Goal: Task Accomplishment & Management: Manage account settings

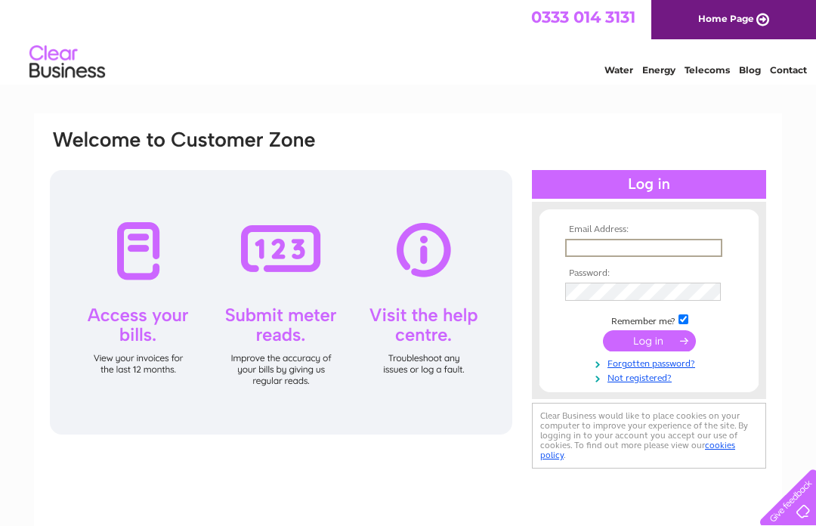
type input "lochgelly_newsplus@live.co.uk"
click at [649, 341] on input "submit" at bounding box center [649, 340] width 93 height 21
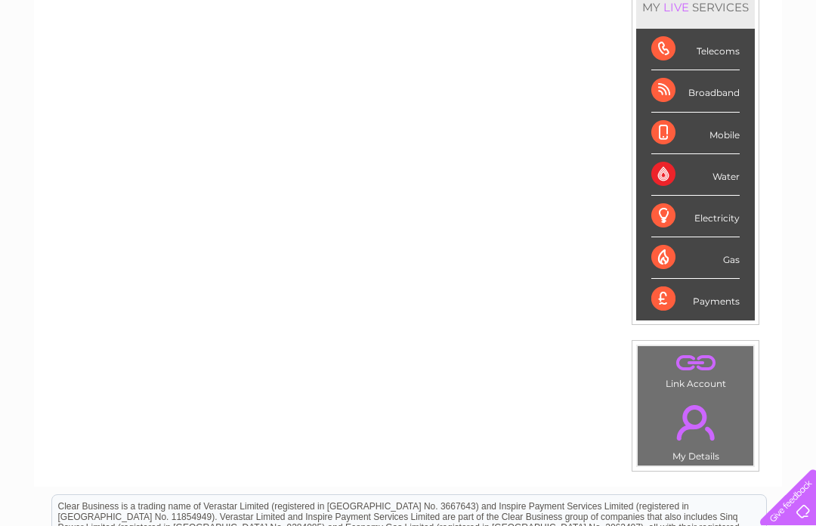
scroll to position [217, 0]
click at [740, 180] on div "Water" at bounding box center [695, 176] width 88 height 42
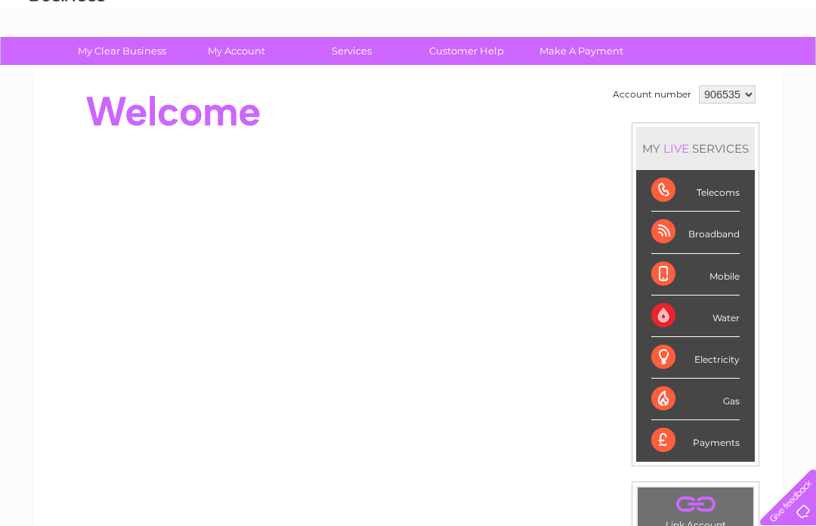
scroll to position [0, 0]
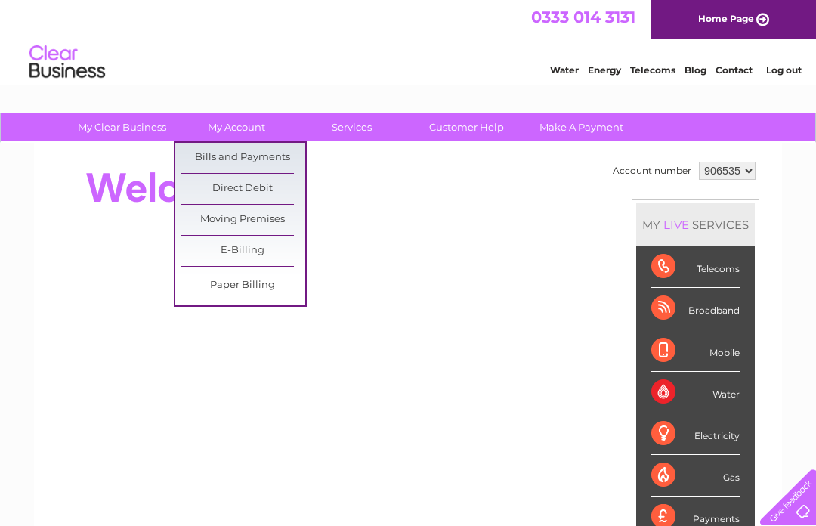
click at [281, 166] on link "Bills and Payments" at bounding box center [243, 158] width 125 height 30
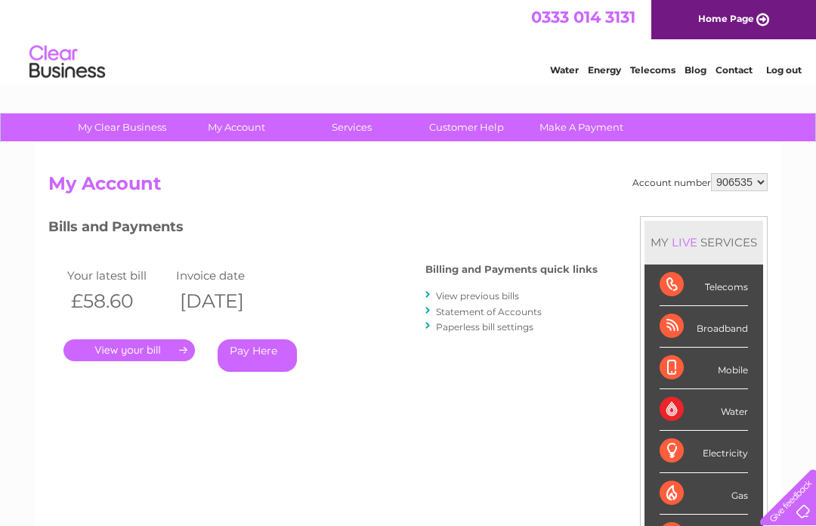
click at [147, 345] on link "." at bounding box center [128, 350] width 131 height 22
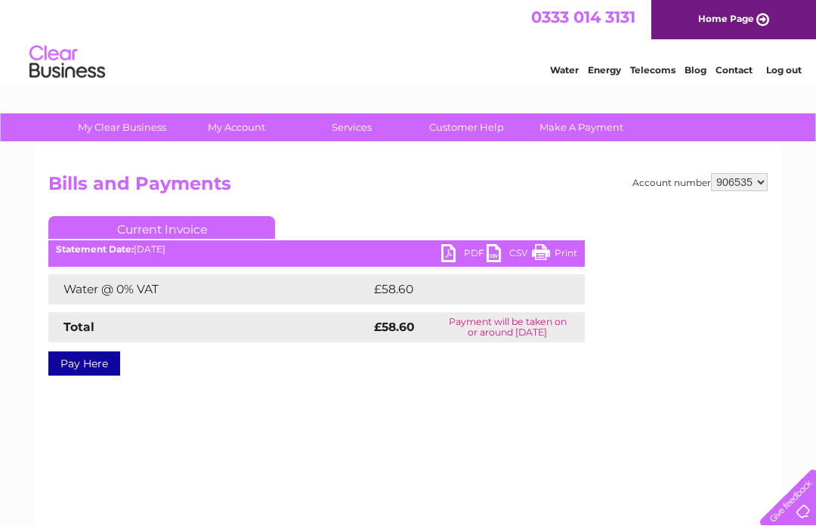
click at [462, 250] on link "PDF" at bounding box center [463, 255] width 45 height 22
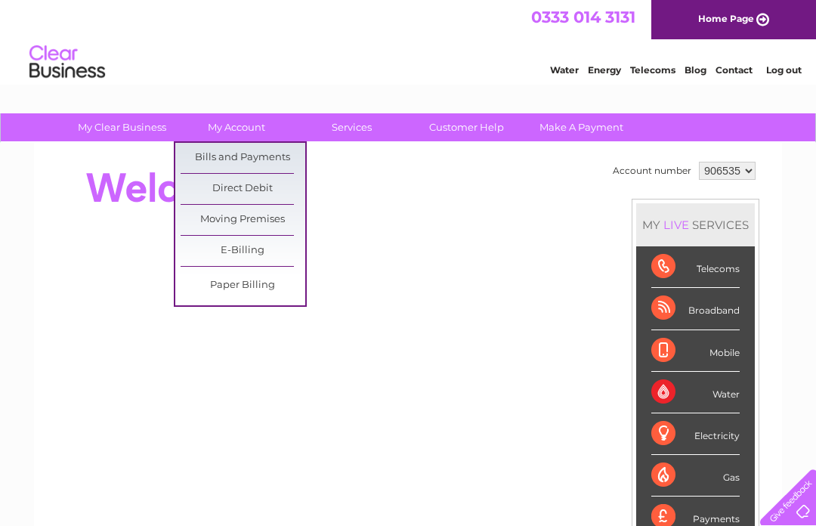
click at [272, 153] on link "Bills and Payments" at bounding box center [243, 158] width 125 height 30
click at [272, 152] on link "Bills and Payments" at bounding box center [243, 158] width 125 height 30
click at [249, 166] on link "Bills and Payments" at bounding box center [243, 158] width 125 height 30
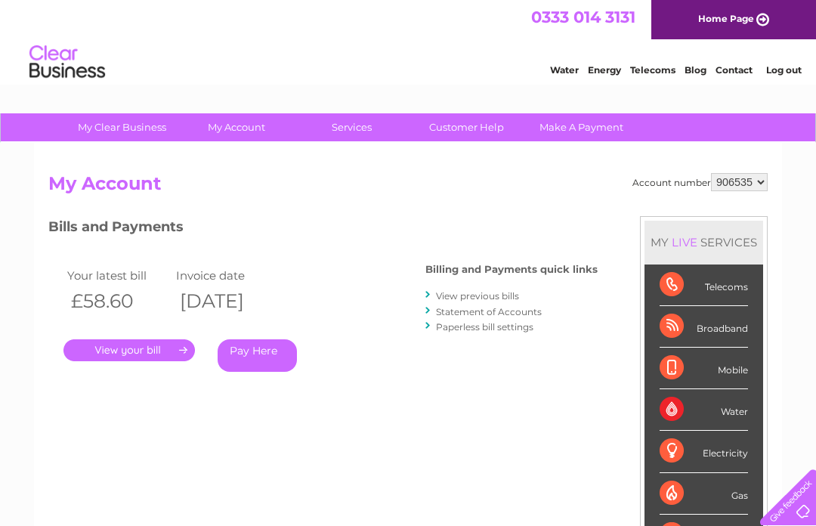
click at [145, 342] on link "." at bounding box center [128, 350] width 131 height 22
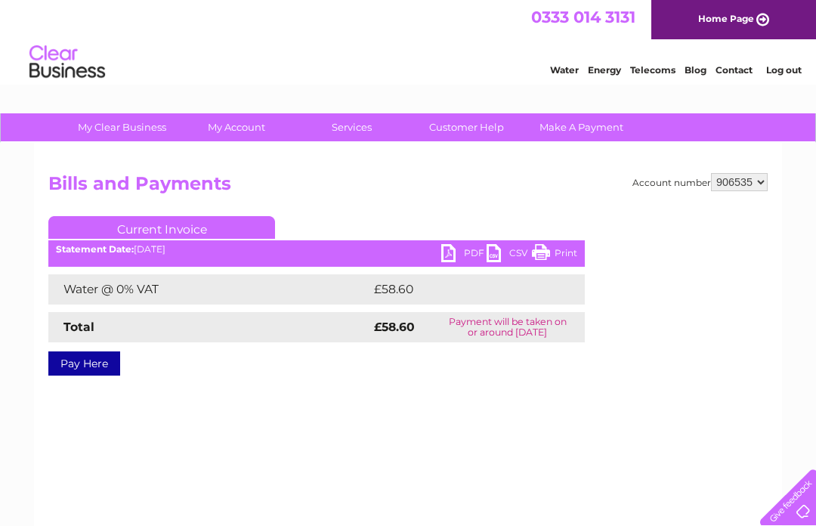
click at [458, 249] on link "PDF" at bounding box center [463, 255] width 45 height 22
